Goal: Information Seeking & Learning: Learn about a topic

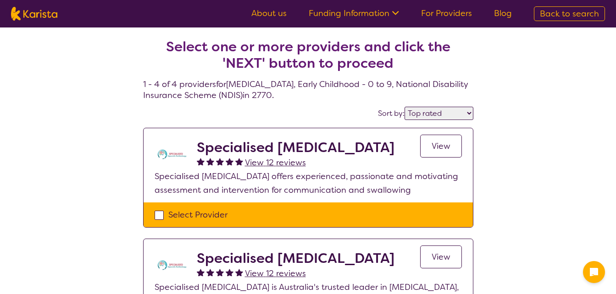
select select "by_score"
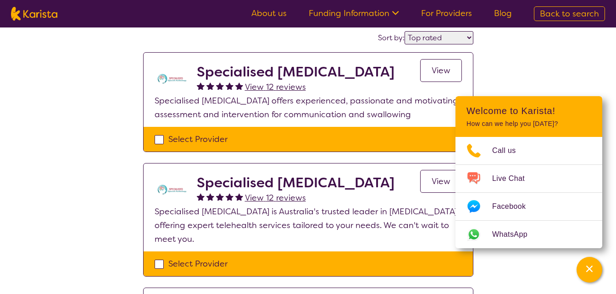
scroll to position [92, 0]
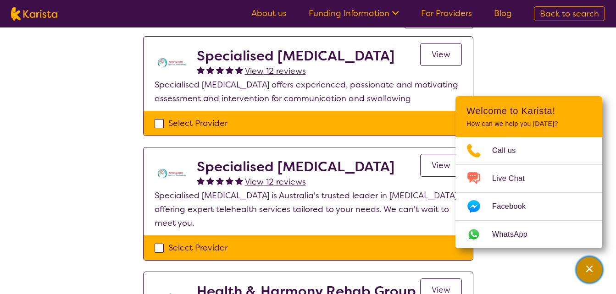
click at [590, 275] on div "Channel Menu" at bounding box center [589, 270] width 18 height 20
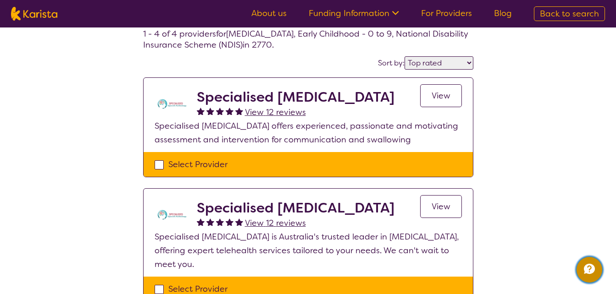
scroll to position [0, 0]
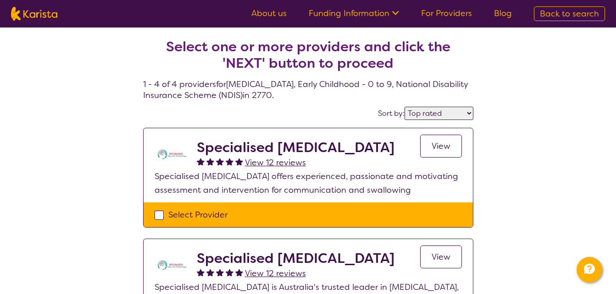
click at [349, 17] on link "Funding Information" at bounding box center [353, 13] width 90 height 11
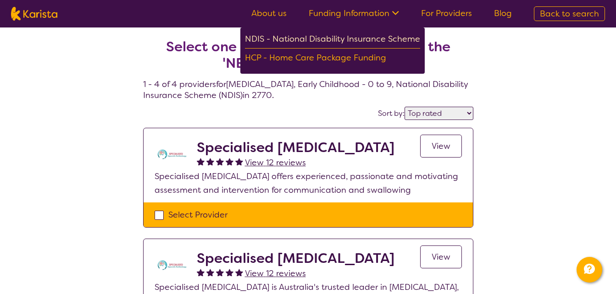
click at [350, 38] on div "NDIS - National Disability Insurance Scheme" at bounding box center [332, 40] width 175 height 16
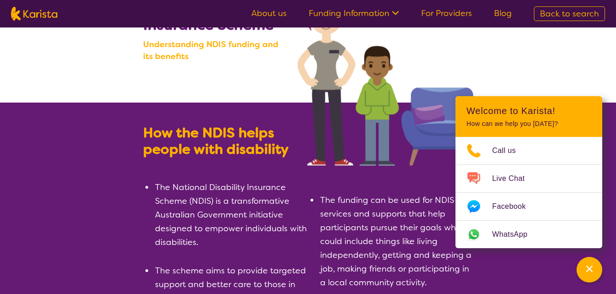
scroll to position [92, 0]
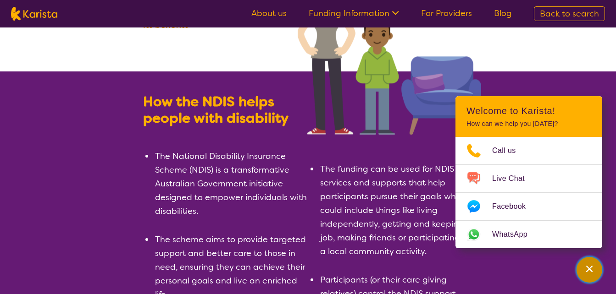
drag, startPoint x: 582, startPoint y: 275, endPoint x: 578, endPoint y: 271, distance: 4.9
click at [580, 273] on div "Channel Menu" at bounding box center [589, 270] width 18 height 20
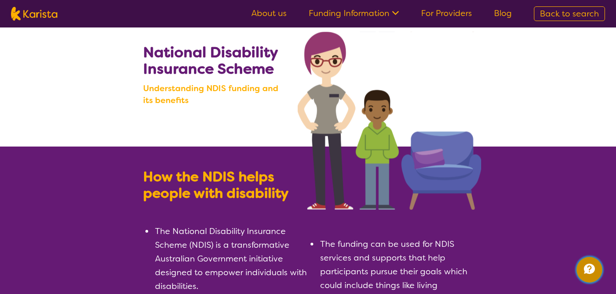
scroll to position [0, 0]
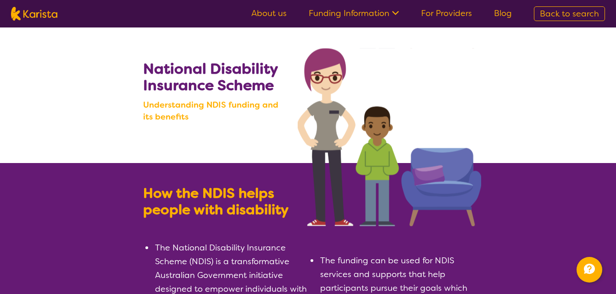
click at [434, 13] on link "For Providers" at bounding box center [446, 13] width 51 height 11
